Goal: Obtain resource: Download file/media

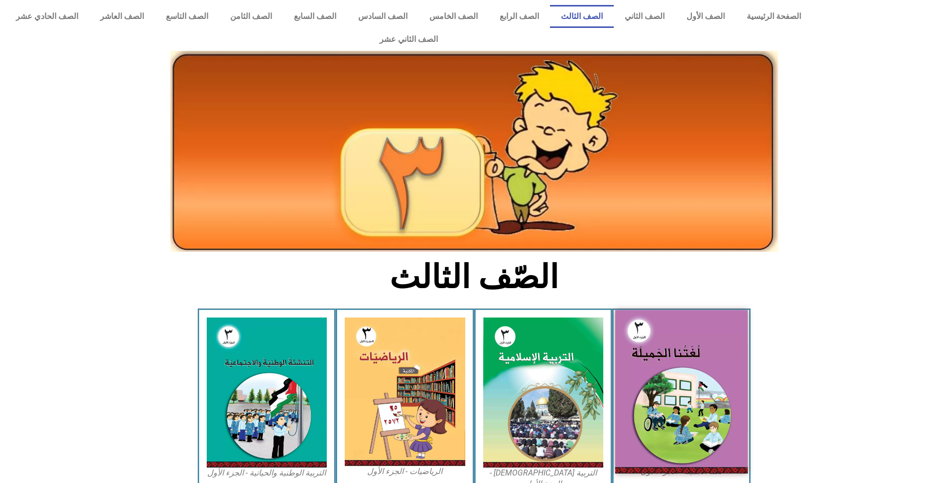
click at [647, 354] on img at bounding box center [682, 391] width 133 height 163
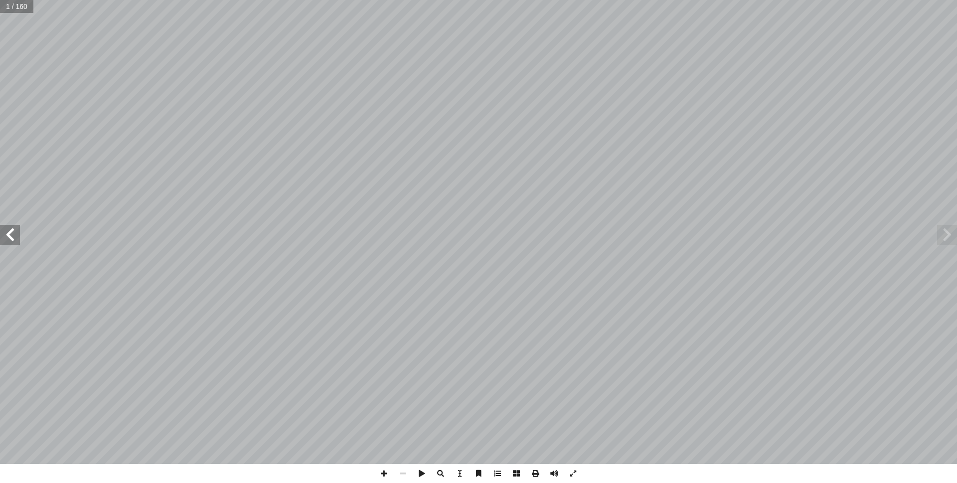
click at [11, 235] on span at bounding box center [10, 235] width 20 height 20
click at [12, 235] on span at bounding box center [10, 235] width 20 height 20
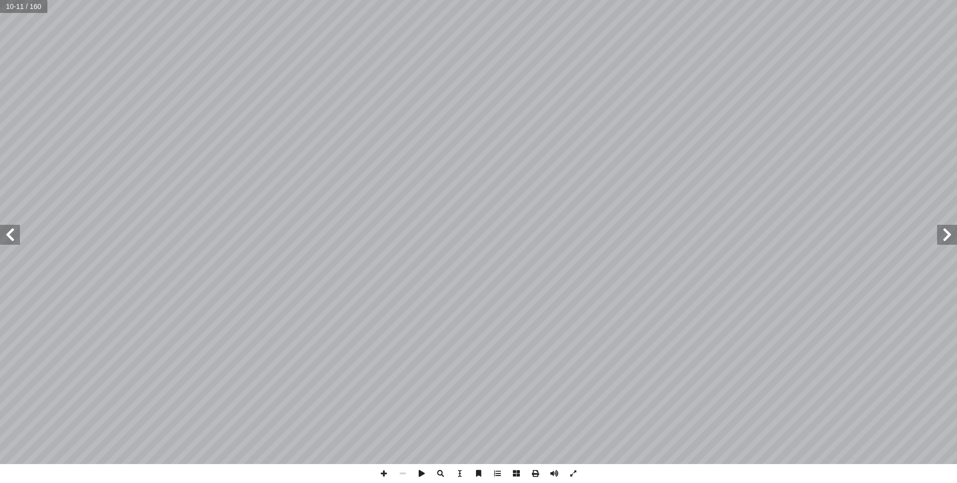
click at [12, 235] on span at bounding box center [10, 235] width 20 height 20
click at [535, 473] on span at bounding box center [535, 473] width 19 height 19
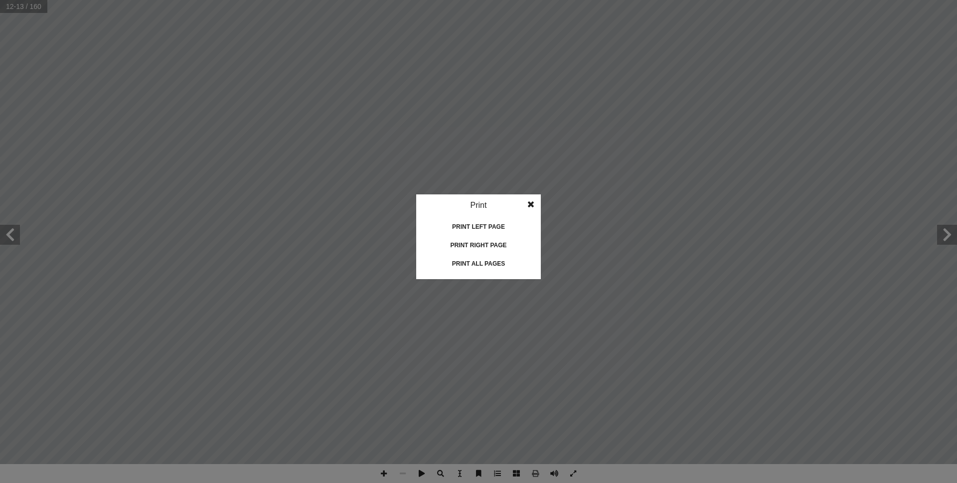
click at [493, 264] on div "Print all pages" at bounding box center [479, 264] width 100 height 16
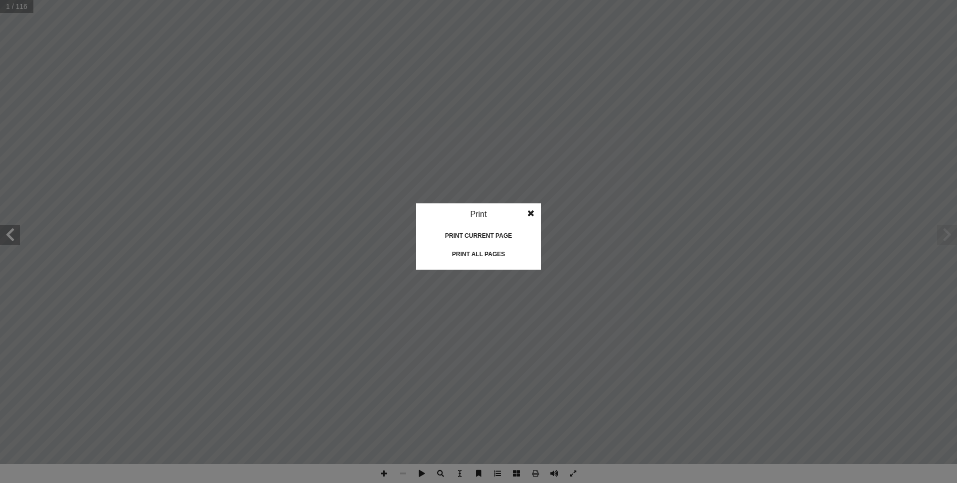
click at [530, 211] on span at bounding box center [531, 213] width 18 height 20
